Goal: Transaction & Acquisition: Purchase product/service

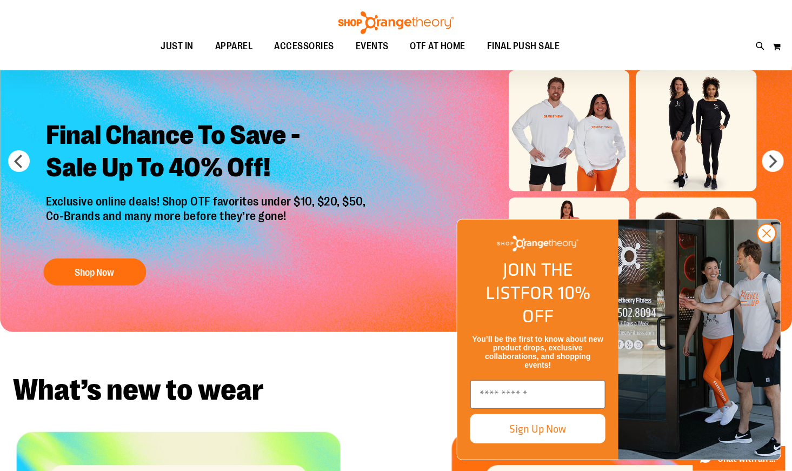
scroll to position [44, 0]
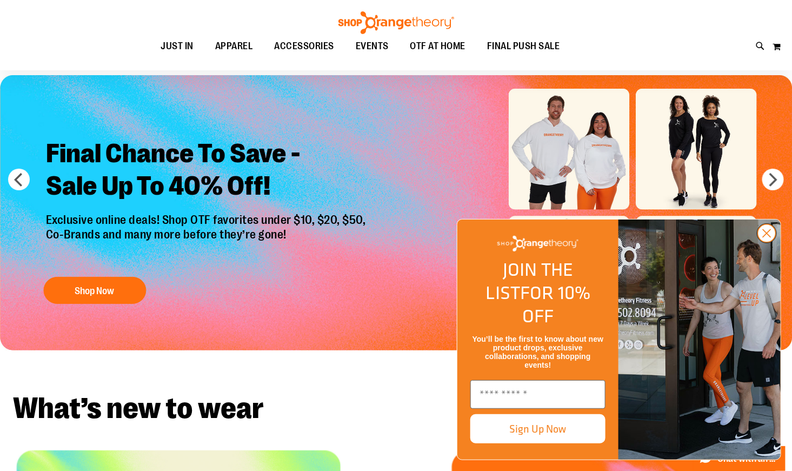
click at [767, 242] on circle "Close dialog" at bounding box center [767, 233] width 18 height 18
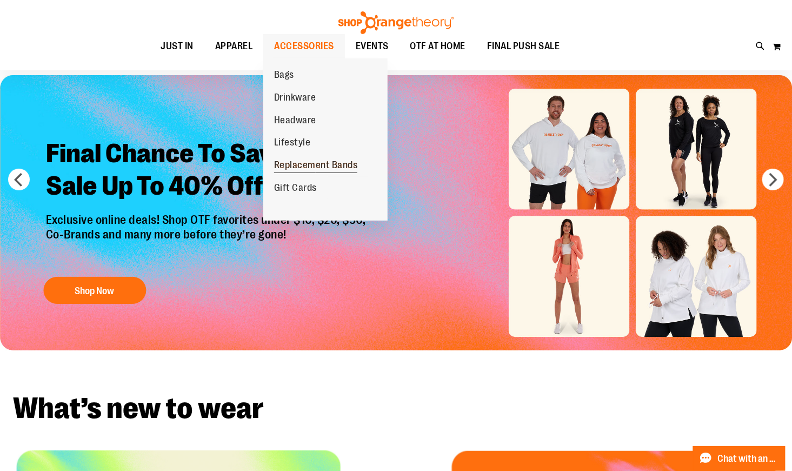
click at [302, 167] on span "Replacement Bands" at bounding box center [316, 166] width 84 height 14
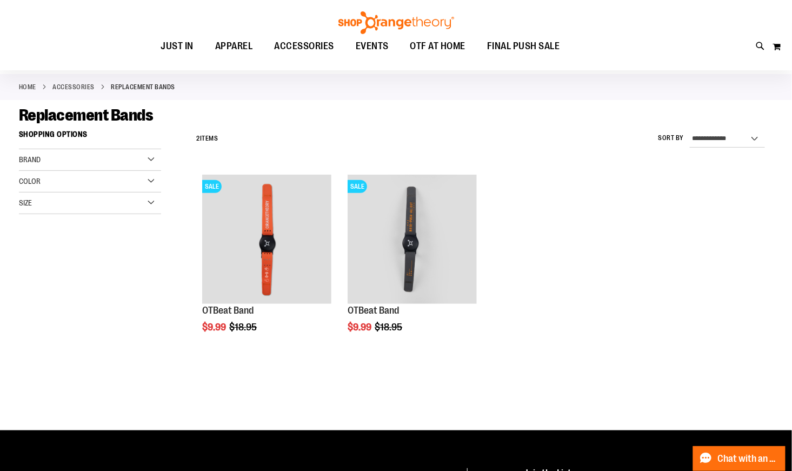
scroll to position [46, 0]
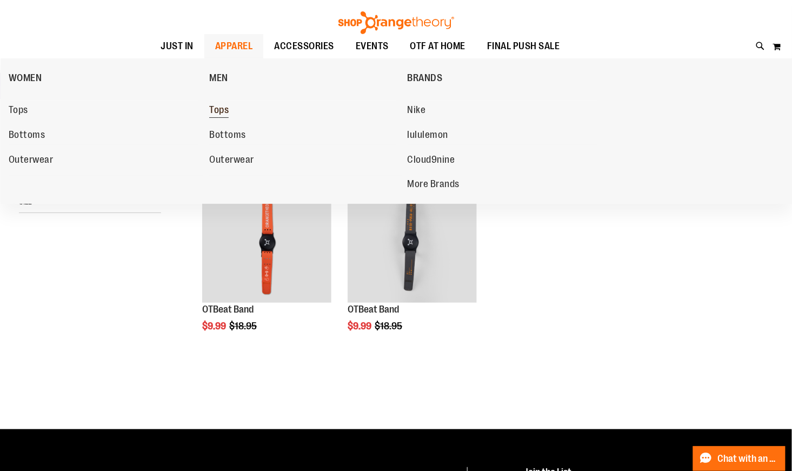
click at [218, 108] on span "Tops" at bounding box center [218, 111] width 19 height 14
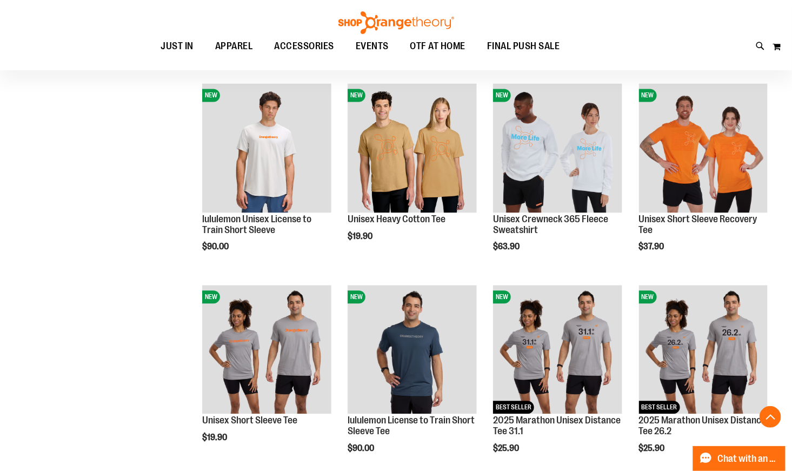
scroll to position [743, 0]
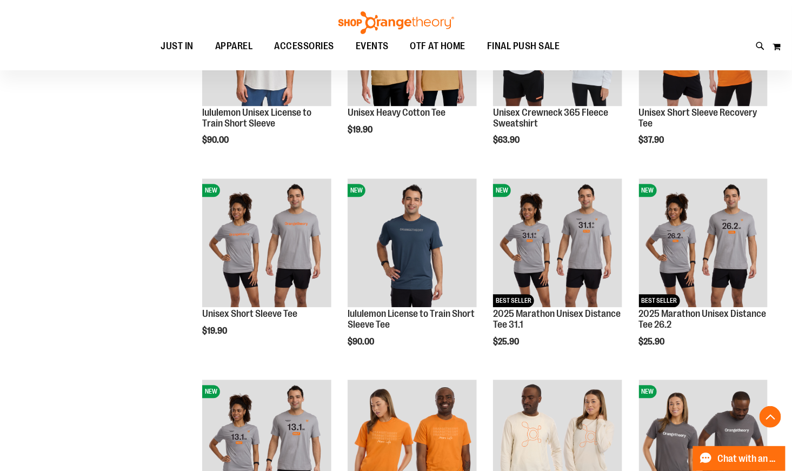
scroll to position [853, 0]
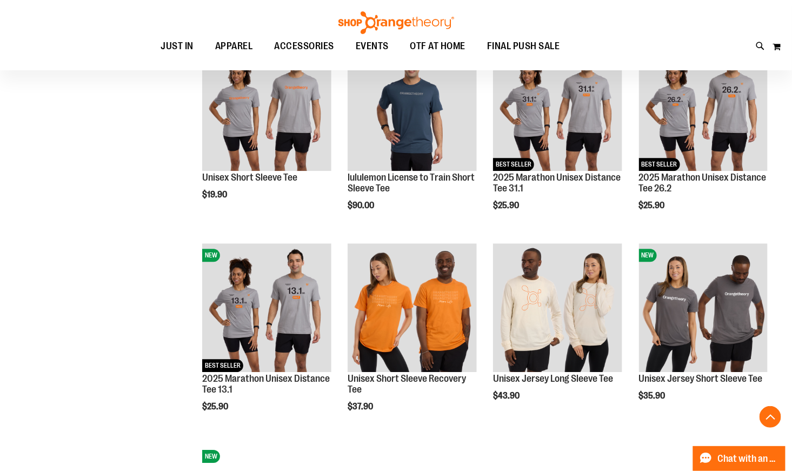
scroll to position [993, 0]
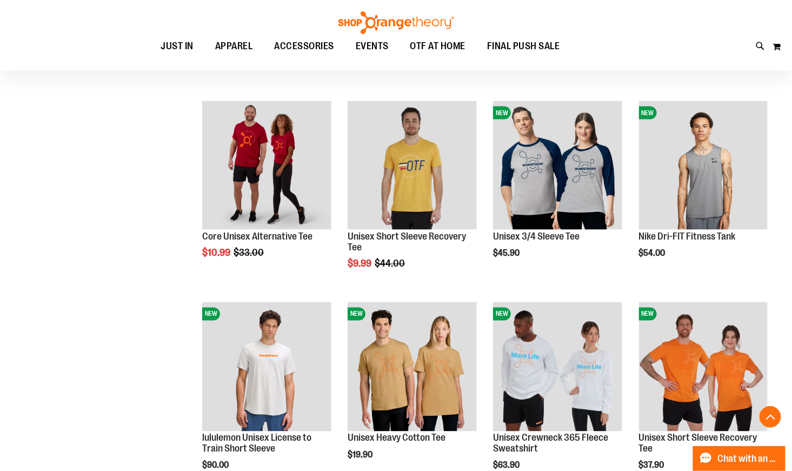
scroll to position [203, 0]
